Goal: Browse casually: Explore the website without a specific task or goal

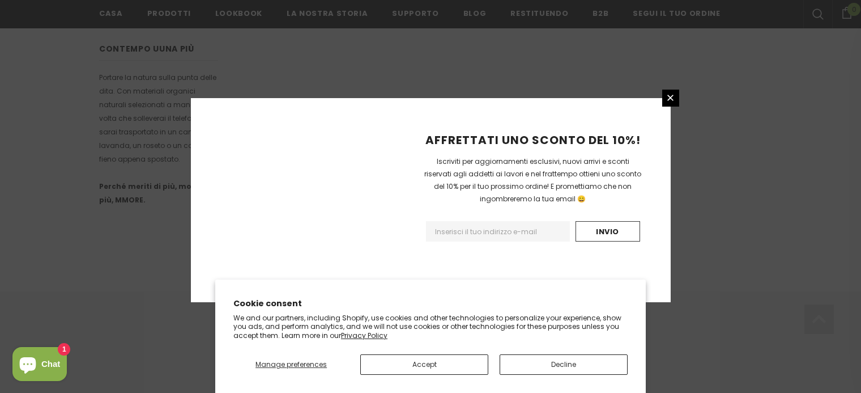
scroll to position [769, 0]
